Goal: Entertainment & Leisure: Consume media (video, audio)

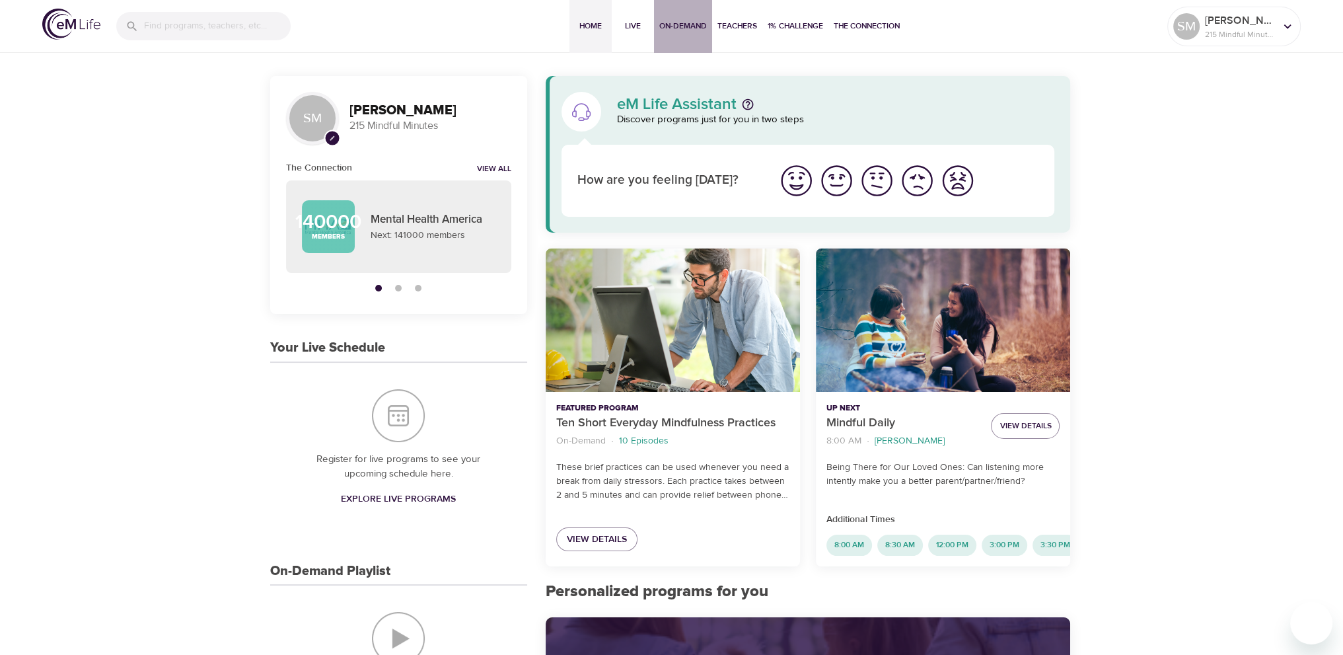
click at [693, 20] on span "On-Demand" at bounding box center [683, 26] width 48 height 14
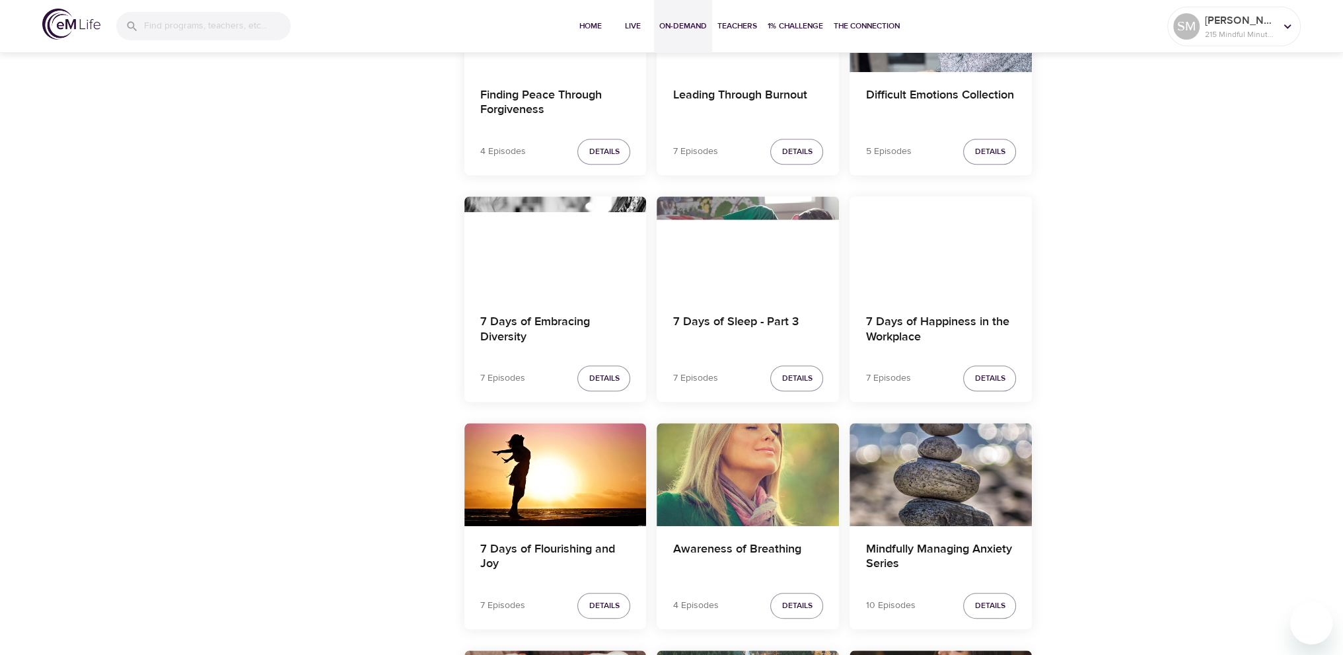
scroll to position [1718, 0]
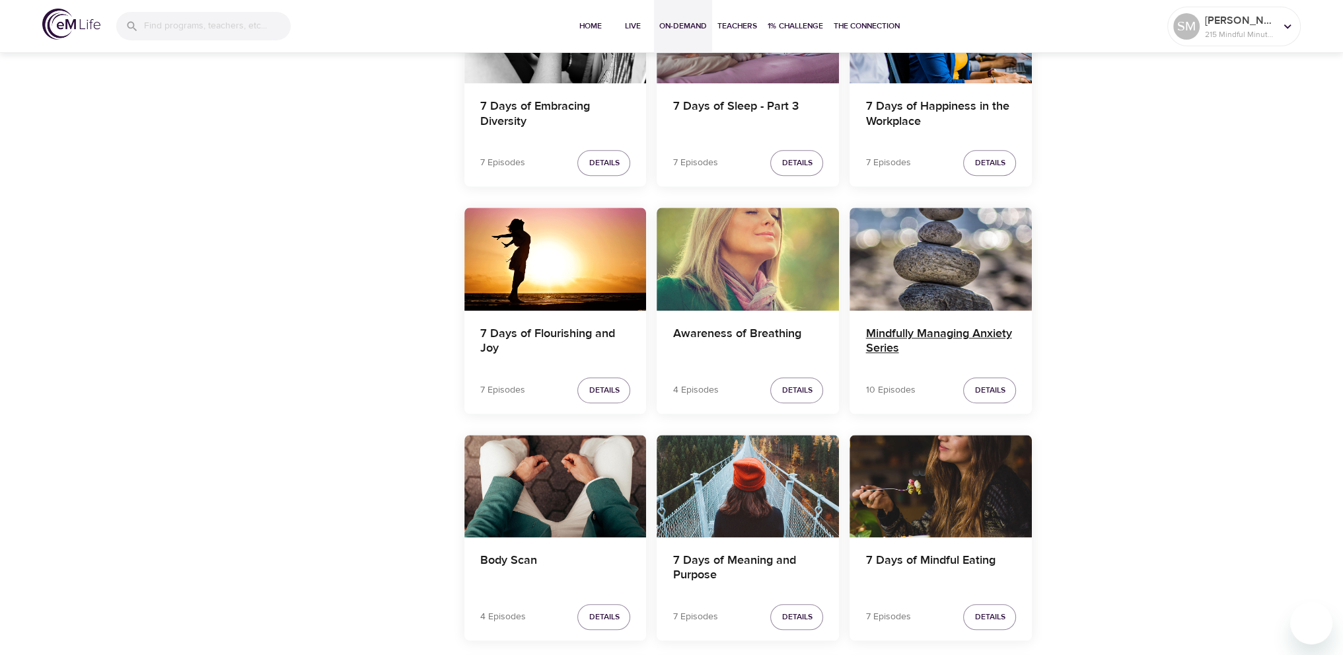
click at [932, 330] on h4 "Mindfully Managing Anxiety Series" at bounding box center [941, 342] width 151 height 32
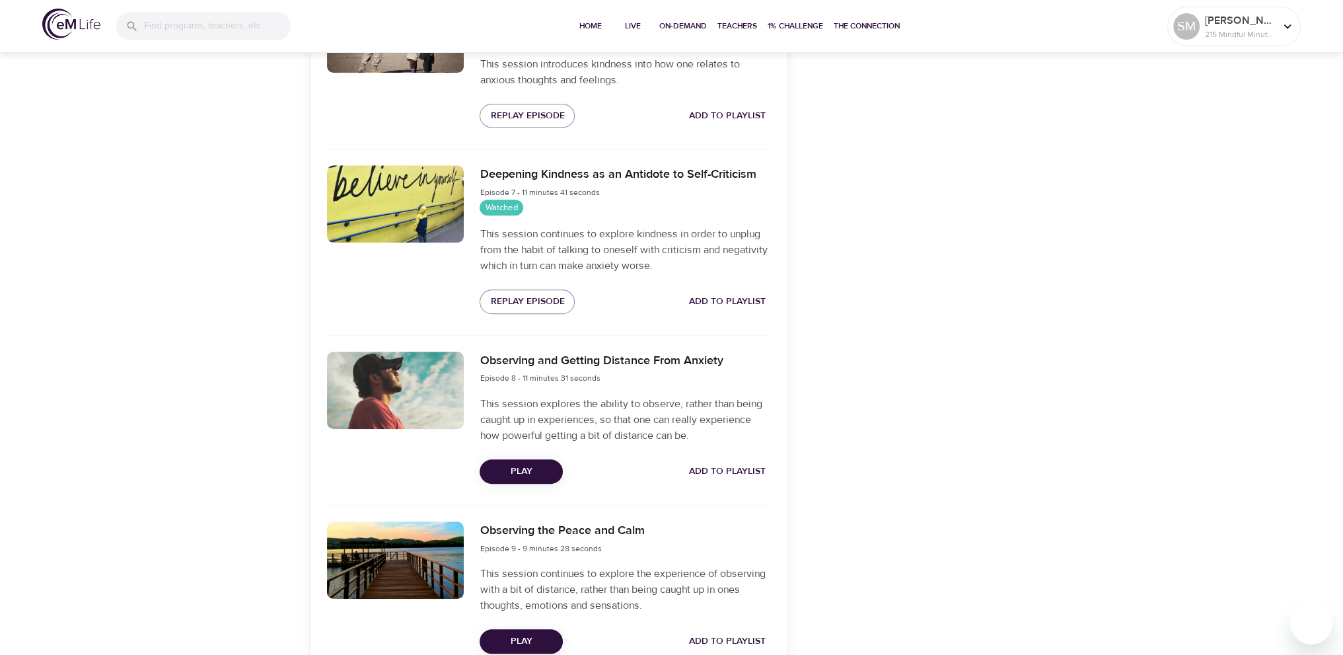
scroll to position [1520, 0]
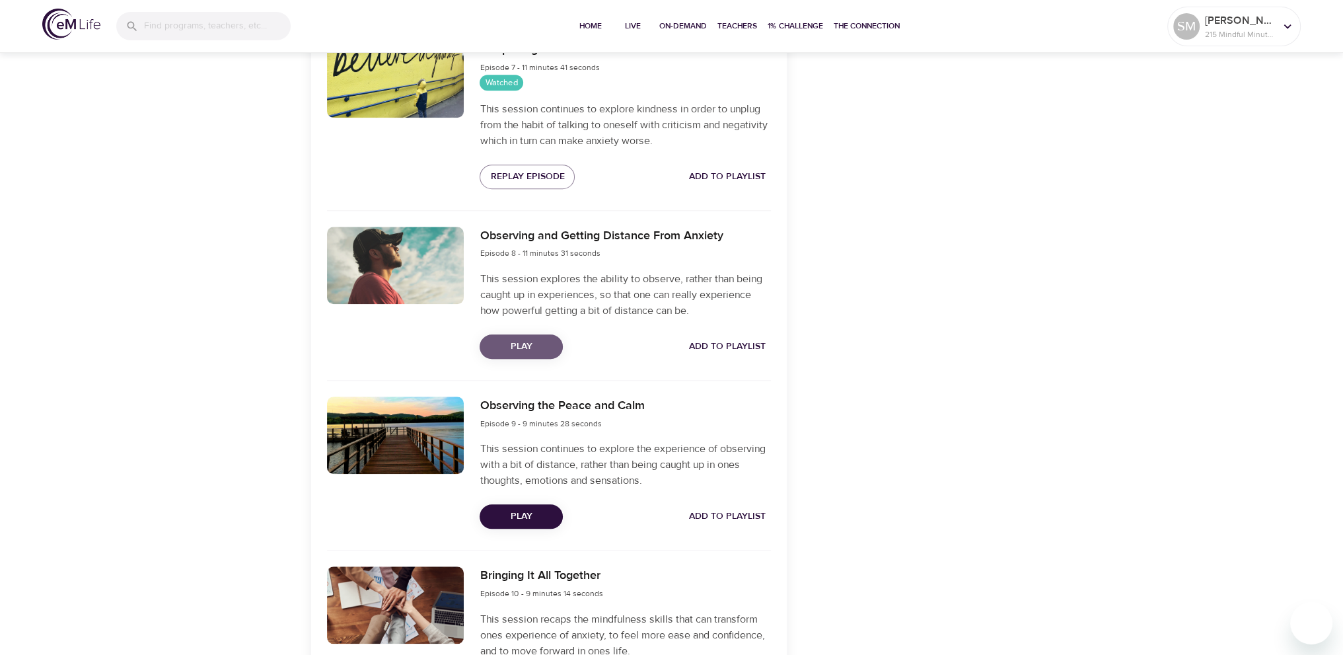
click at [538, 346] on span "Play" at bounding box center [521, 346] width 62 height 17
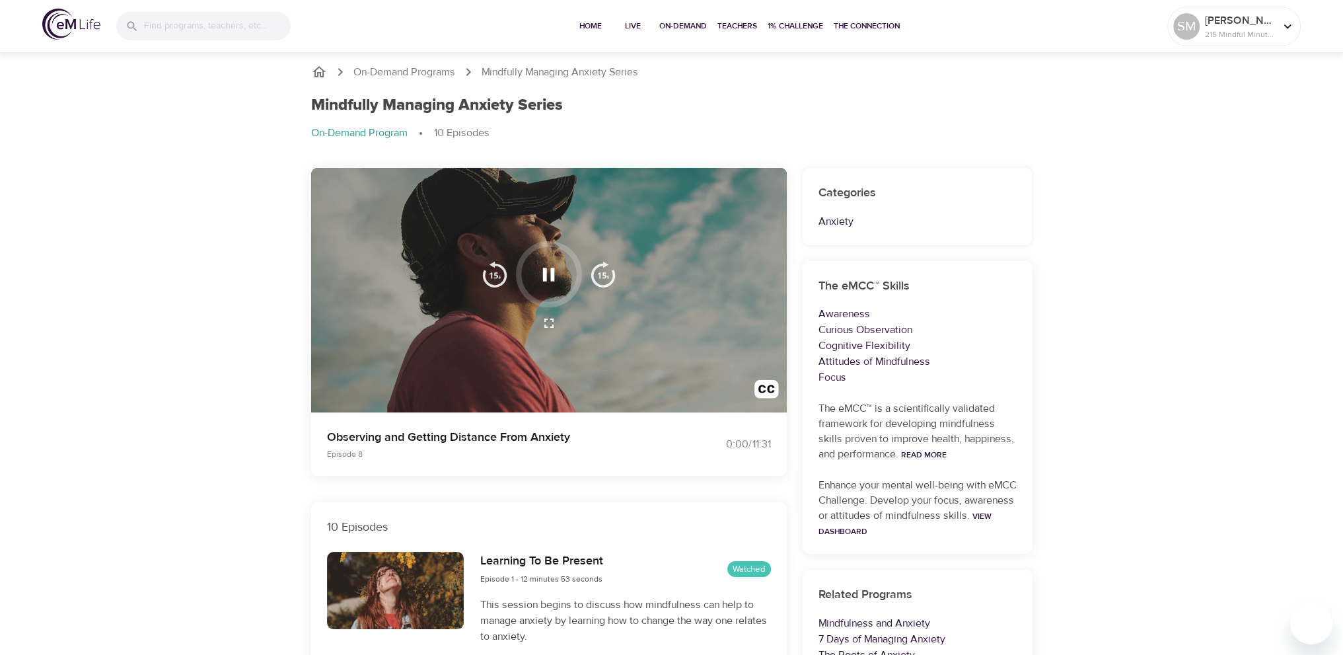
scroll to position [0, 0]
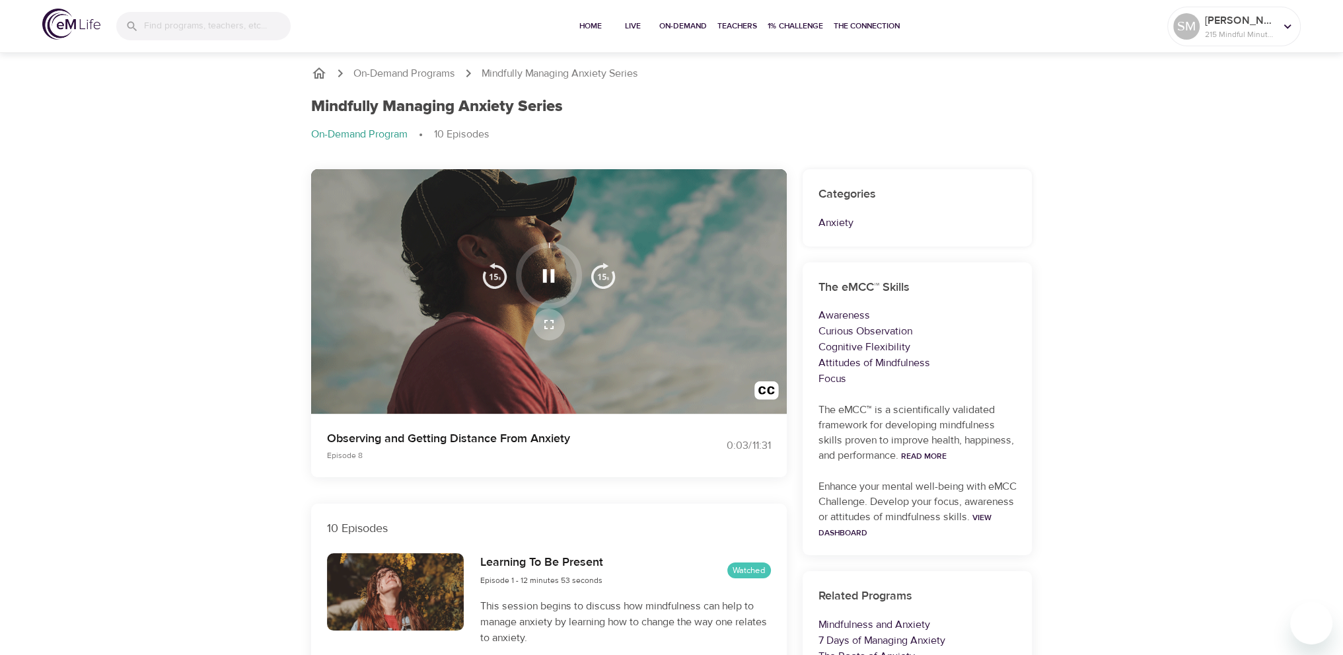
click at [542, 320] on icon "button" at bounding box center [549, 325] width 16 height 16
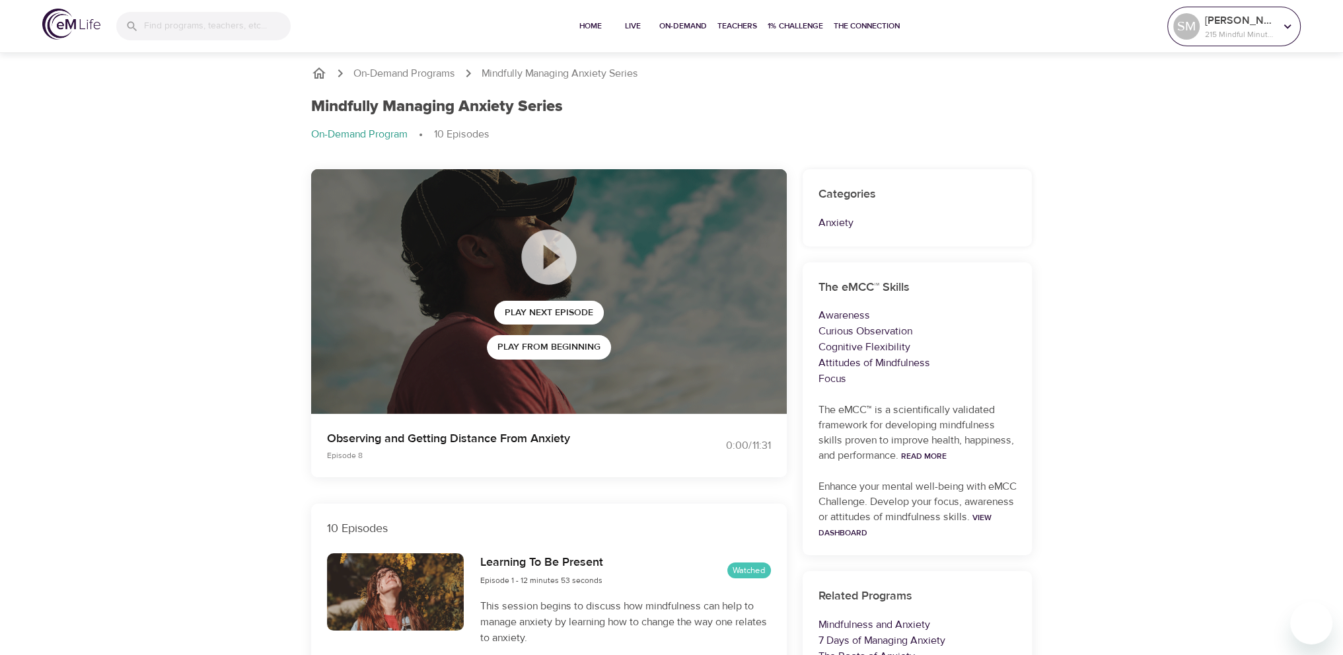
click at [1257, 28] on p "215 Mindful Minutes" at bounding box center [1240, 34] width 70 height 12
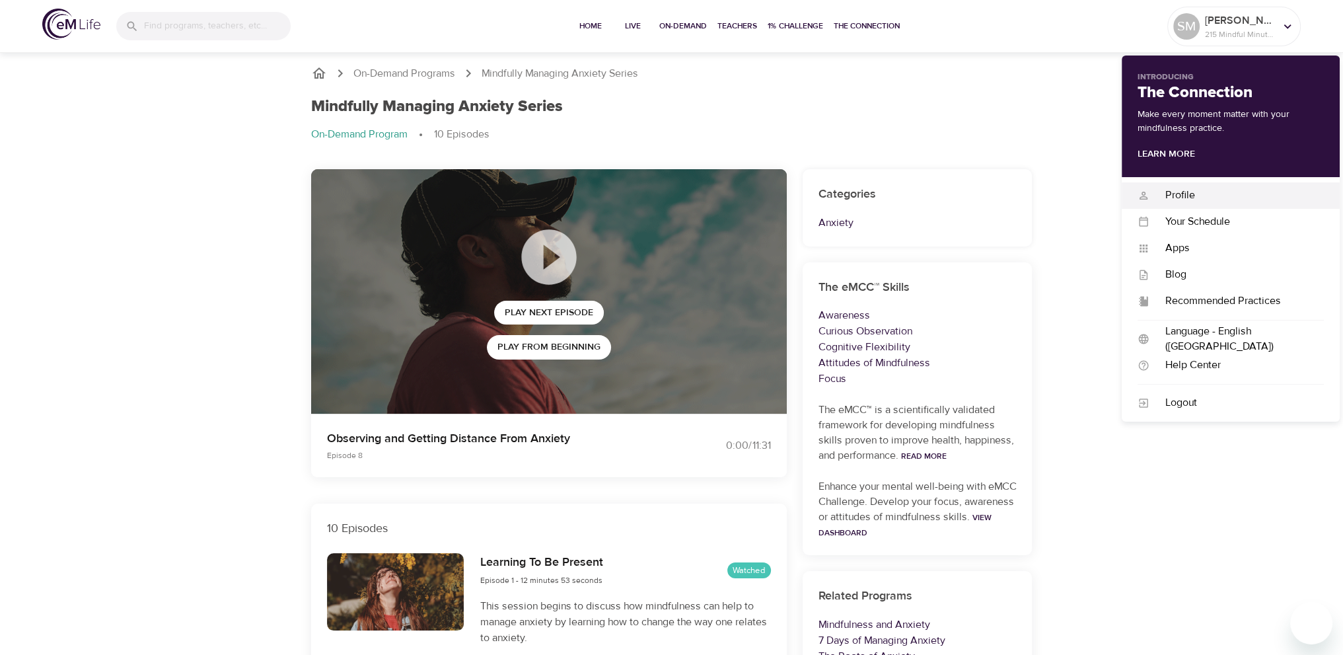
click at [1203, 199] on div "Profile" at bounding box center [1237, 195] width 174 height 15
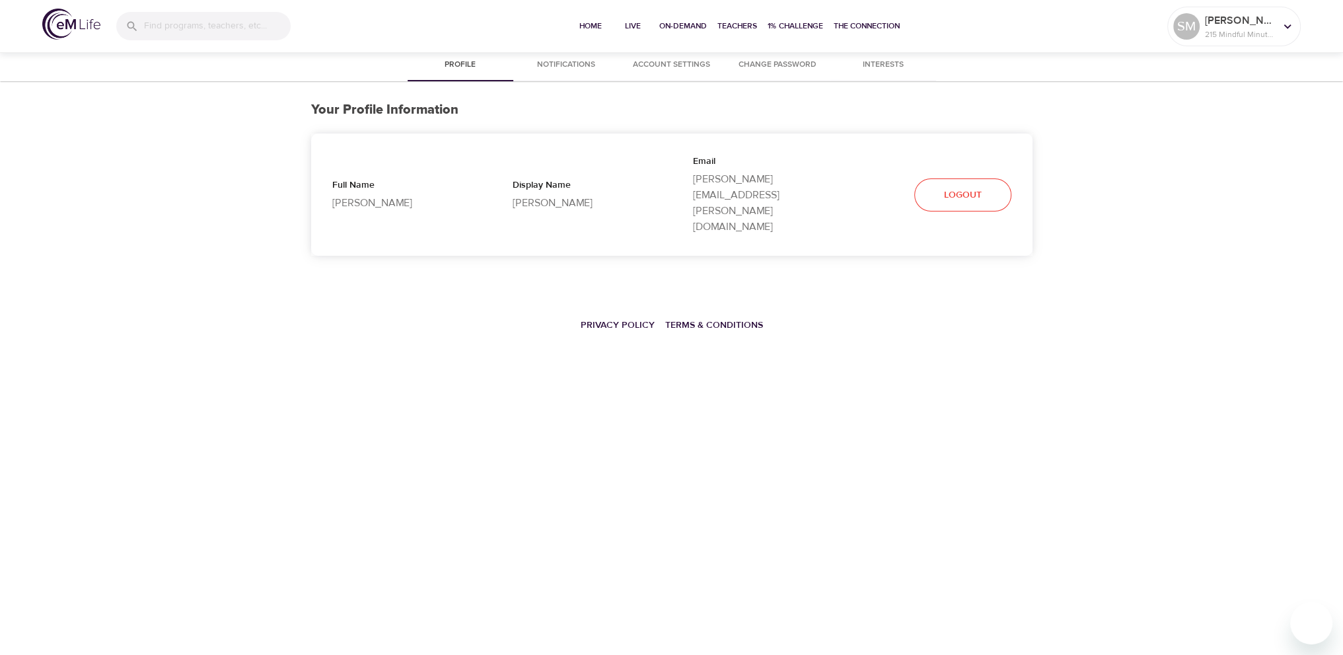
select select "10"
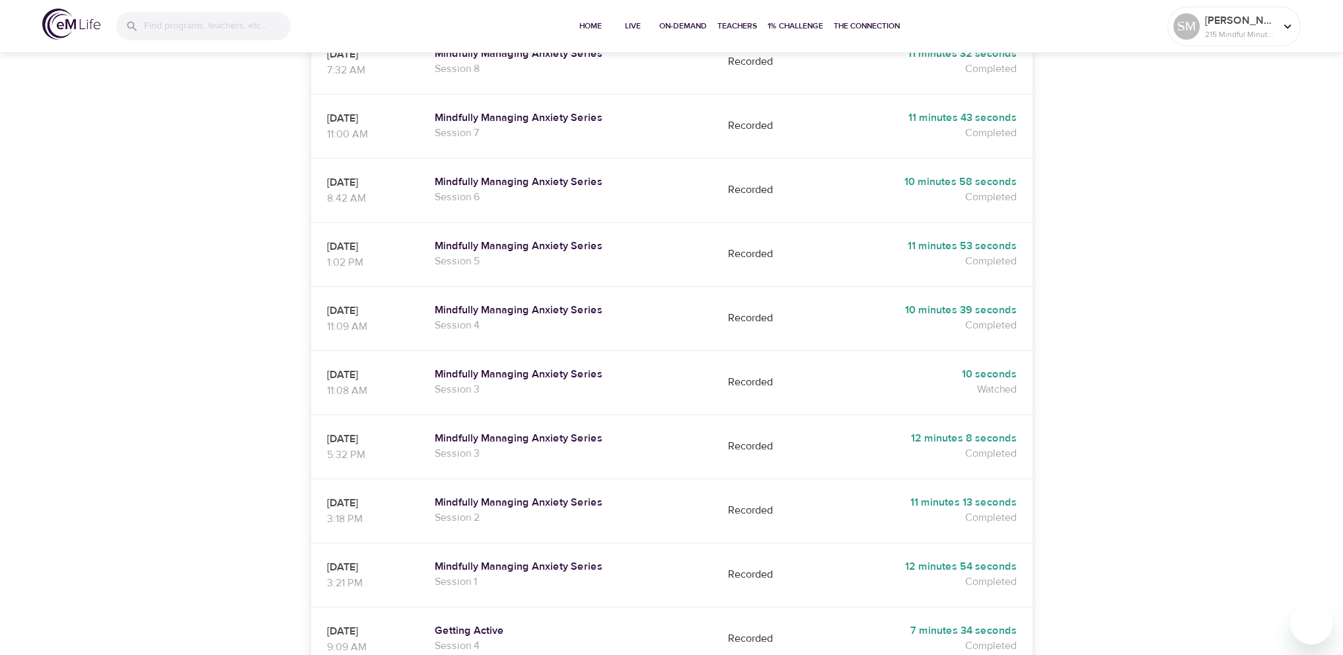
scroll to position [396, 0]
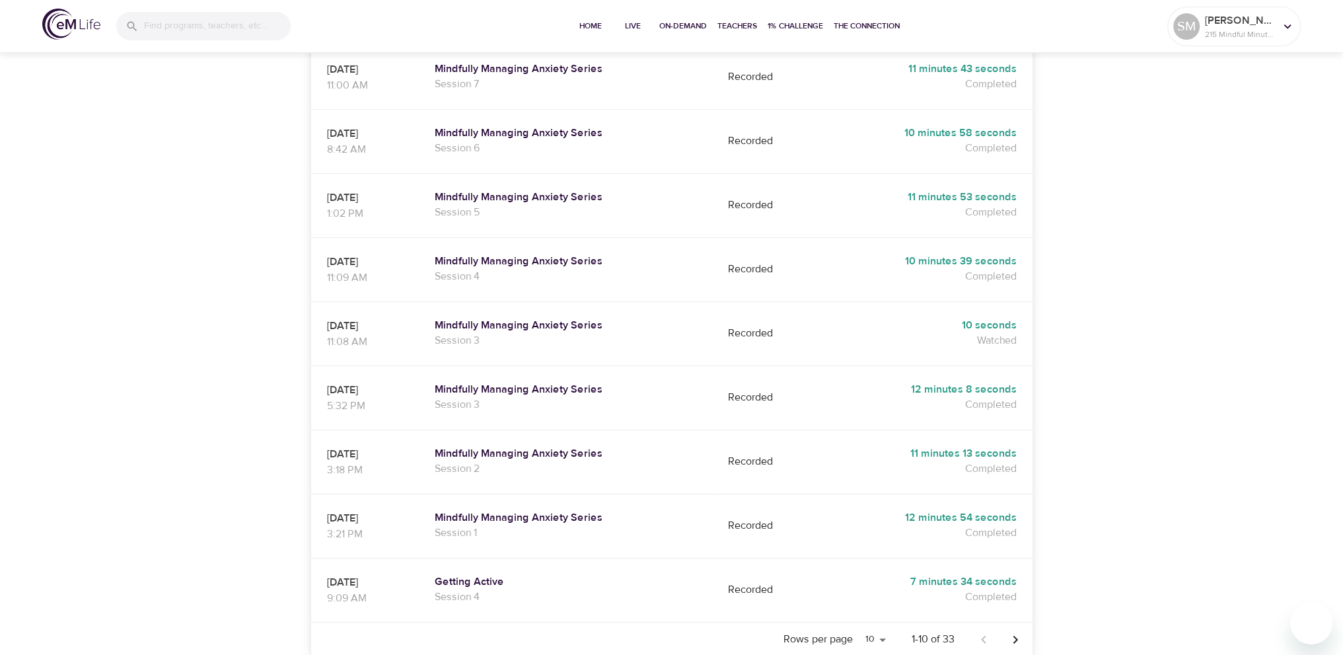
click at [1014, 632] on icon "Next page" at bounding box center [1016, 640] width 16 height 16
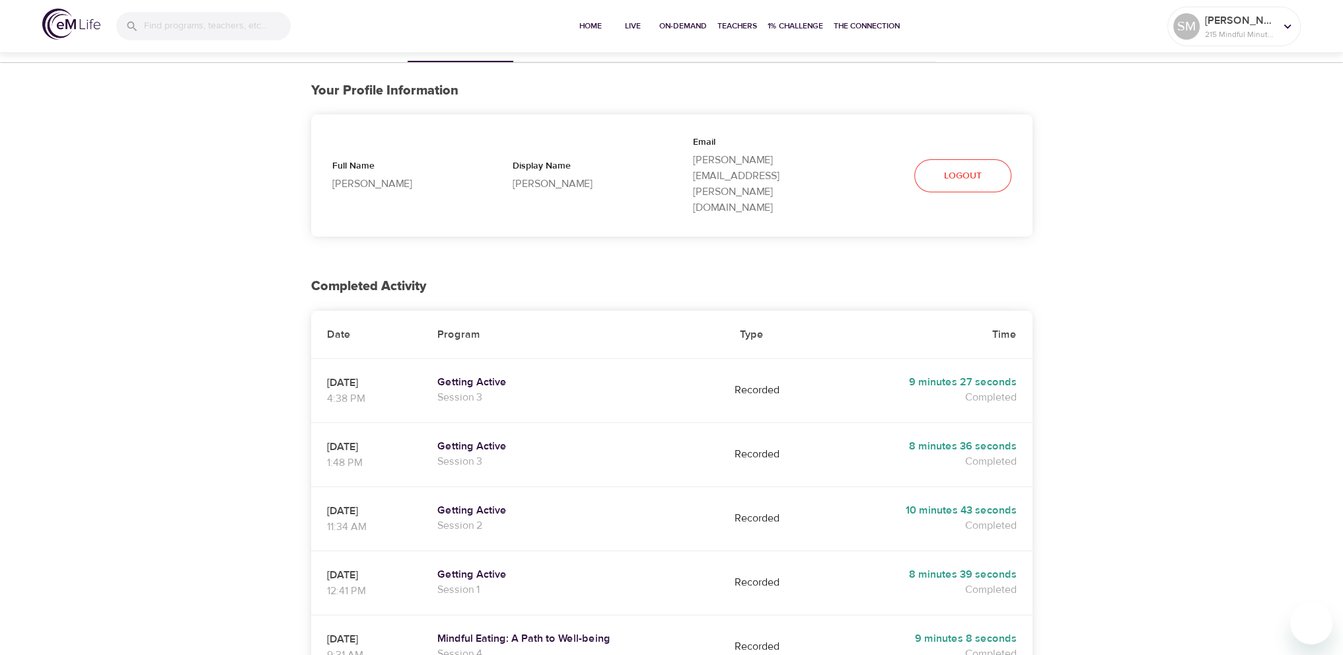
scroll to position [0, 0]
